Goal: Task Accomplishment & Management: Complete application form

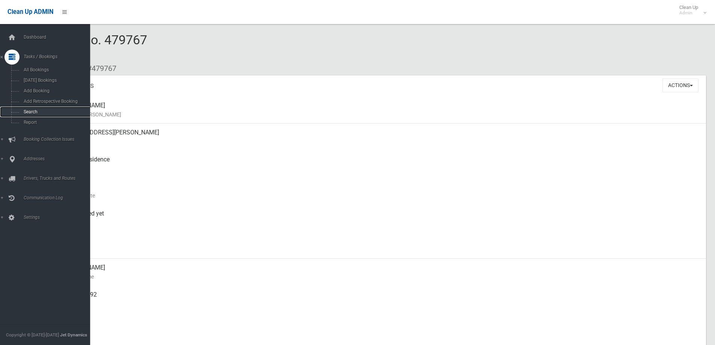
click at [30, 114] on link "Search" at bounding box center [48, 112] width 96 height 11
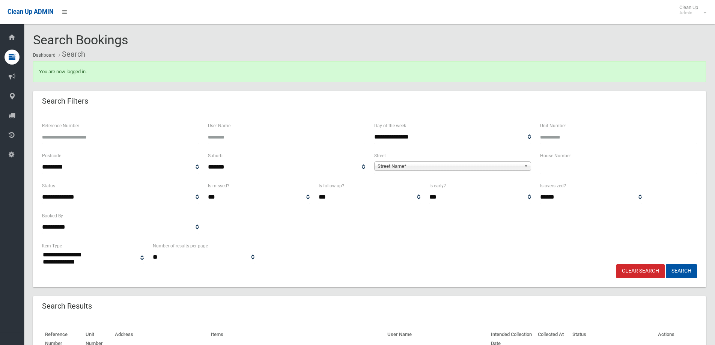
select select
click at [564, 166] on input "text" at bounding box center [618, 167] width 157 height 14
type input "**"
click at [525, 163] on b at bounding box center [527, 166] width 7 height 9
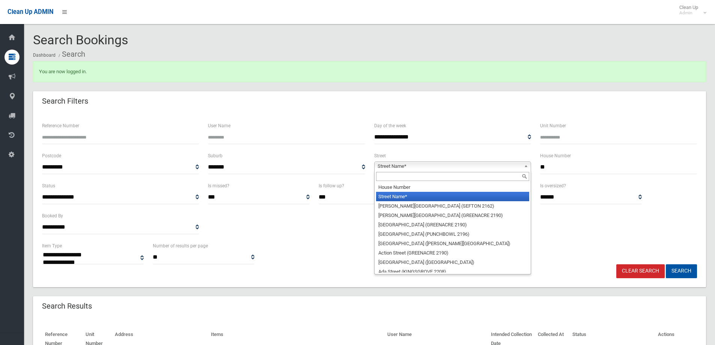
click at [496, 170] on div at bounding box center [452, 176] width 156 height 12
click at [450, 178] on input "text" at bounding box center [452, 176] width 153 height 9
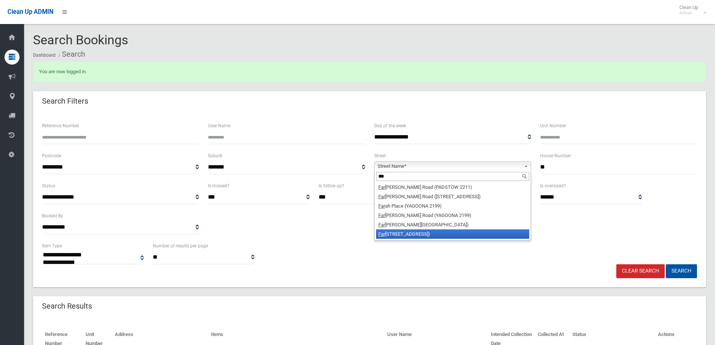
type input "***"
click at [417, 234] on li "Far rell Road (BASS HILL 2197)" at bounding box center [452, 233] width 153 height 9
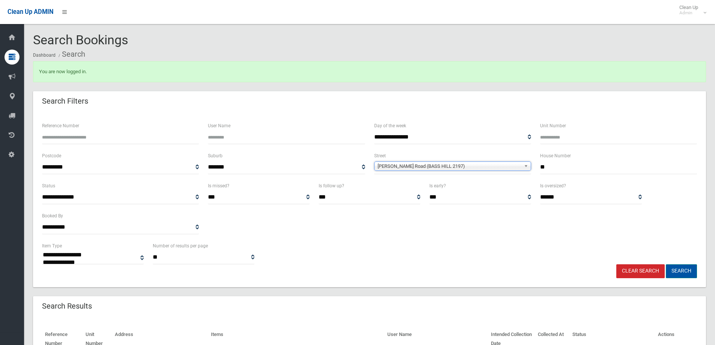
click at [681, 270] on button "Search" at bounding box center [680, 271] width 31 height 14
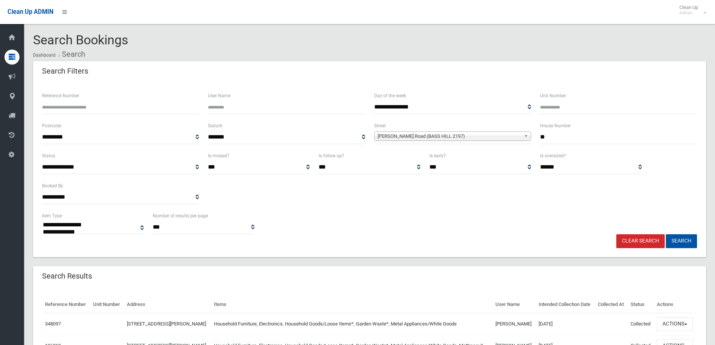
select select
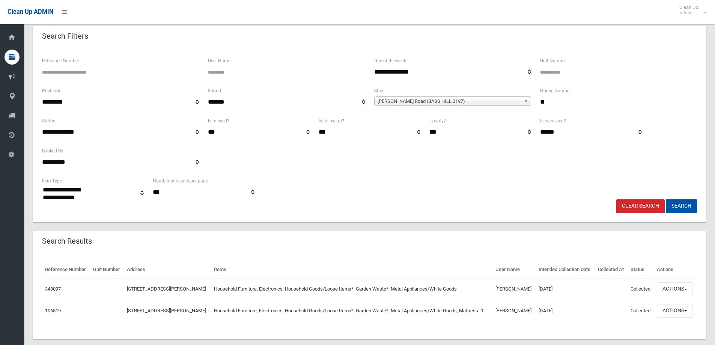
scroll to position [65, 0]
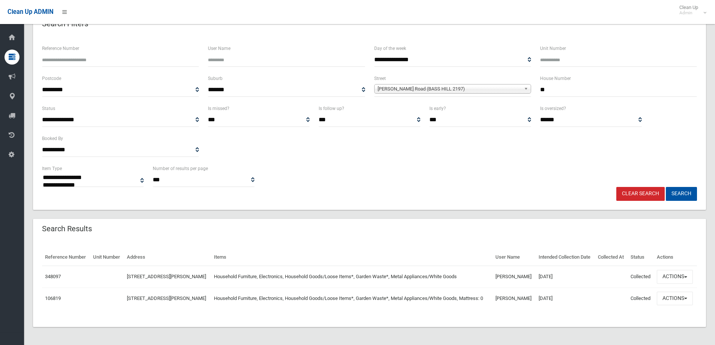
click at [587, 83] on input "**" at bounding box center [618, 90] width 157 height 14
type input "*"
type input "***"
click at [524, 84] on b at bounding box center [527, 88] width 7 height 9
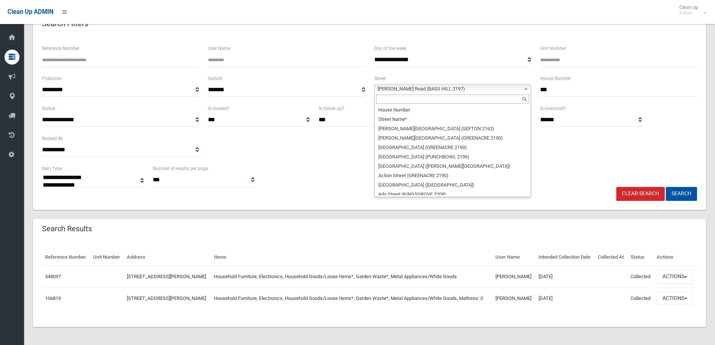
scroll to position [6689, 0]
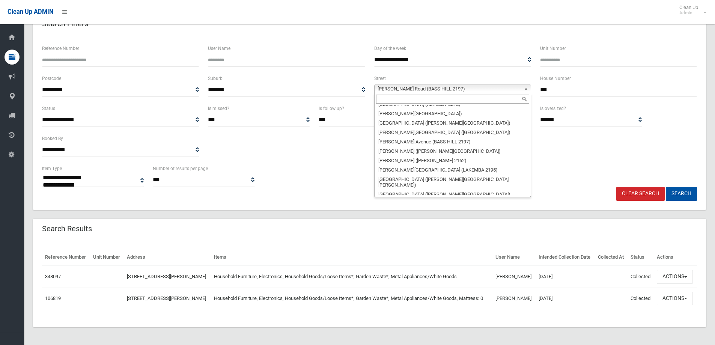
click at [482, 95] on input "text" at bounding box center [452, 99] width 153 height 9
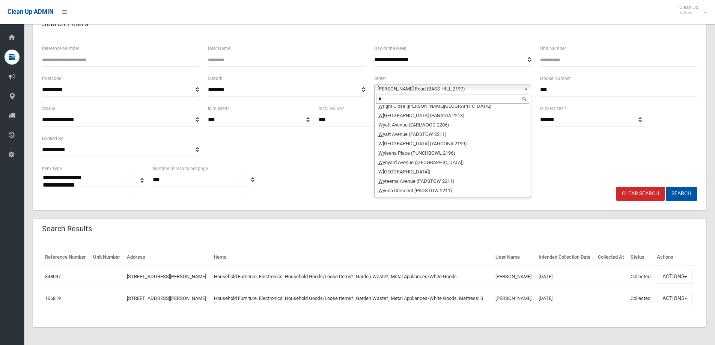
scroll to position [0, 0]
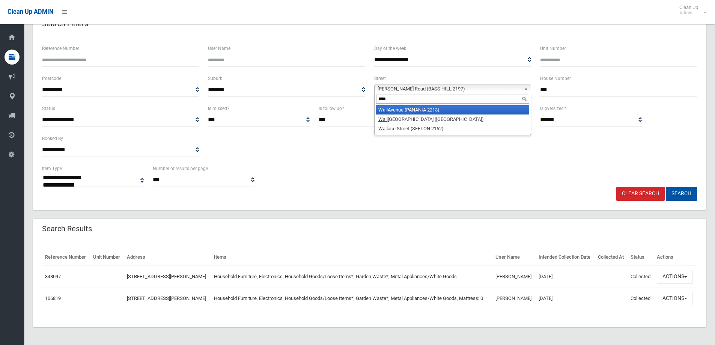
type input "****"
click at [439, 105] on li "Wall Avenue (PANANIA 2213)" at bounding box center [452, 109] width 153 height 9
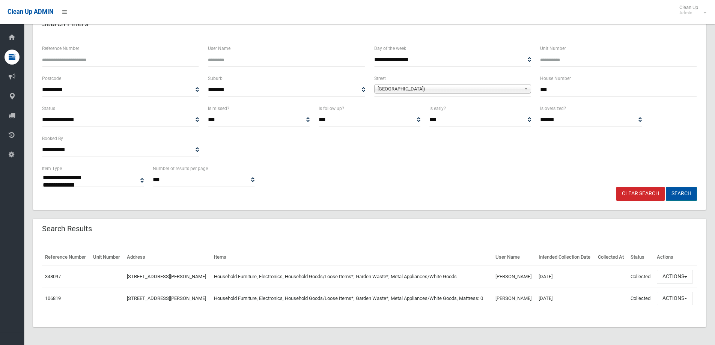
click at [678, 187] on button "Search" at bounding box center [680, 194] width 31 height 14
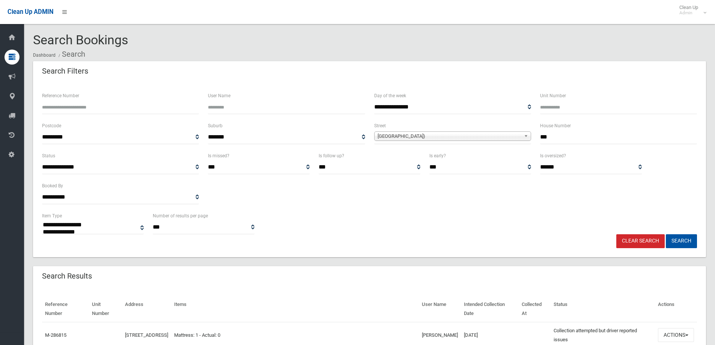
select select
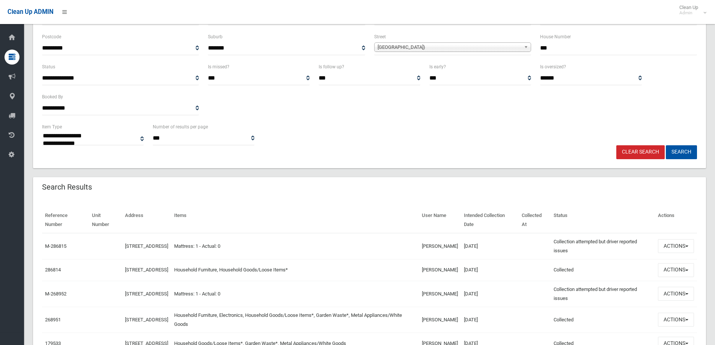
scroll to position [143, 0]
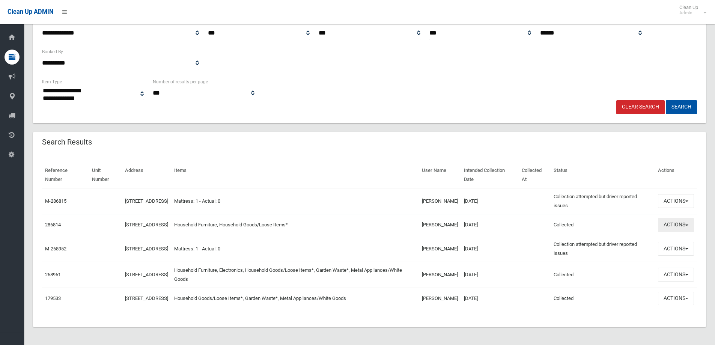
click at [686, 224] on span "button" at bounding box center [686, 225] width 3 height 2
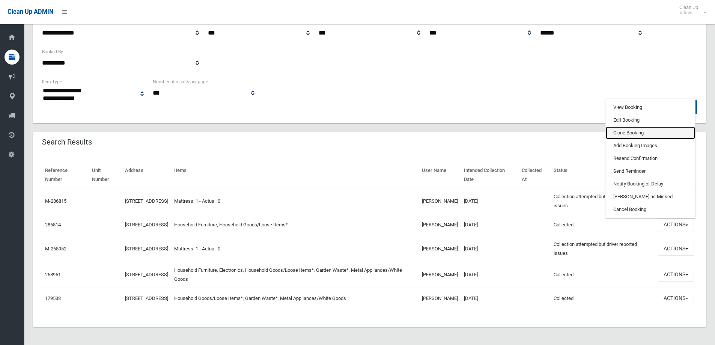
click at [644, 126] on link "Clone Booking" at bounding box center [649, 132] width 89 height 13
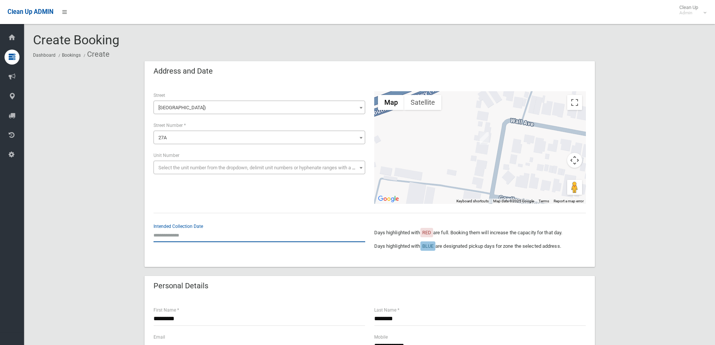
click at [172, 233] on input "text" at bounding box center [259, 235] width 212 height 14
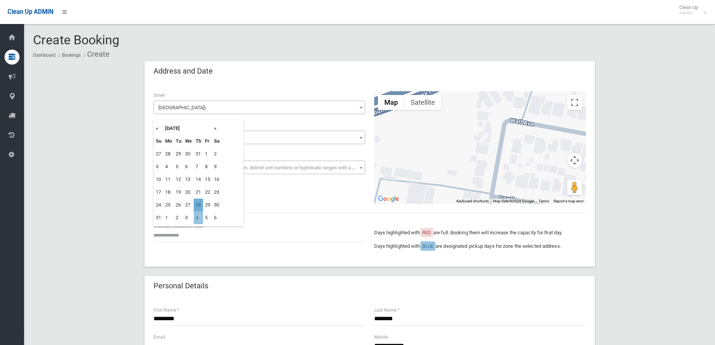
click at [200, 205] on td "28" at bounding box center [198, 204] width 9 height 13
type input "**********"
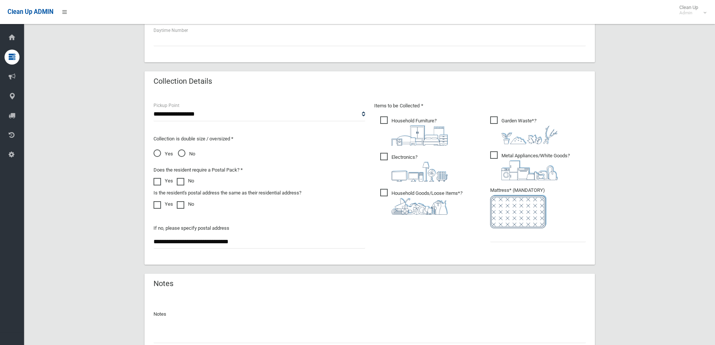
scroll to position [346, 0]
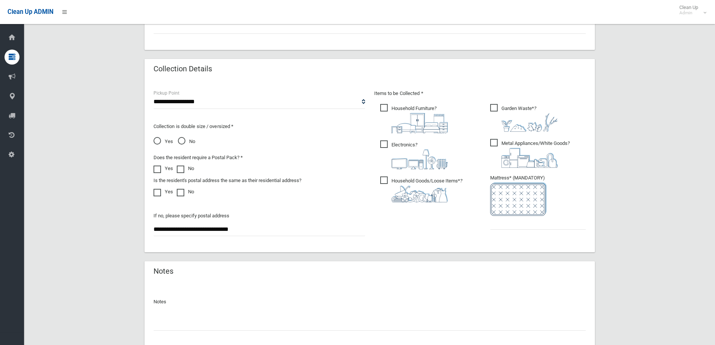
click at [387, 144] on span "Electronics ?" at bounding box center [414, 154] width 68 height 29
click at [496, 144] on span "Metal Appliances/White Goods ?" at bounding box center [530, 153] width 80 height 29
click at [496, 107] on span "Garden Waste* ?" at bounding box center [524, 118] width 68 height 28
click at [493, 222] on input "text" at bounding box center [538, 223] width 96 height 14
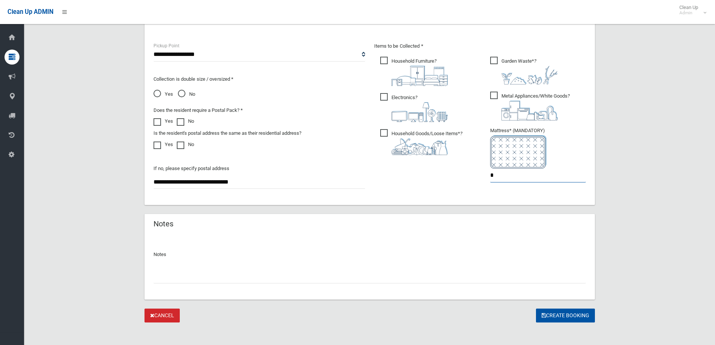
scroll to position [398, 0]
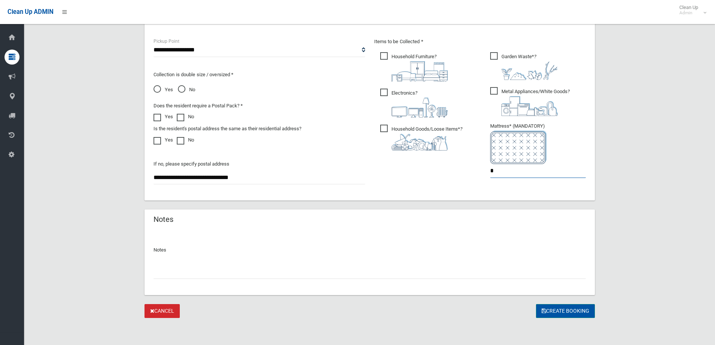
type input "*"
click at [560, 312] on button "Create Booking" at bounding box center [565, 311] width 59 height 14
